Goal: Go to known website: Go to known website

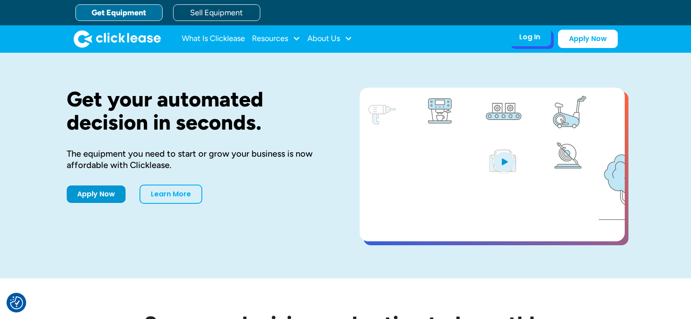
click at [524, 39] on div "Log In" at bounding box center [530, 37] width 21 height 9
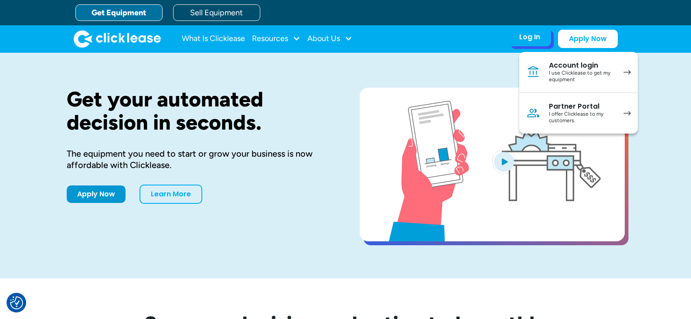
click at [557, 108] on div "Partner Portal" at bounding box center [582, 106] width 66 height 9
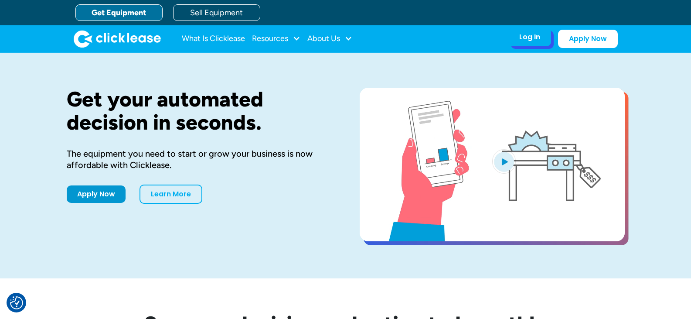
click at [529, 41] on div "Log In" at bounding box center [530, 37] width 21 height 9
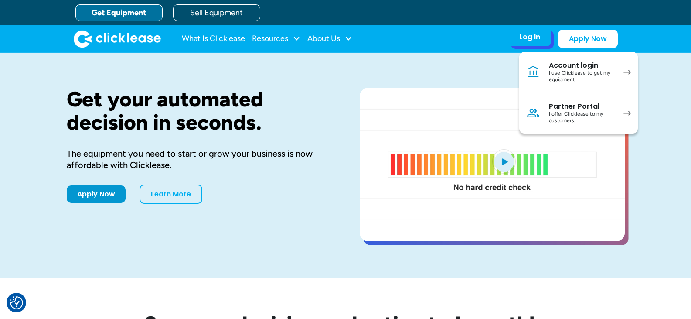
click at [574, 111] on div "I offer Clicklease to my customers." at bounding box center [582, 118] width 66 height 14
